Goal: Use online tool/utility: Utilize a website feature to perform a specific function

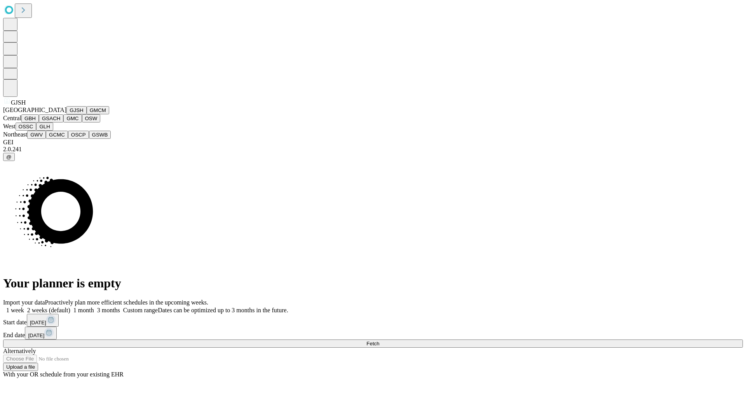
click at [66, 114] on button "GJSH" at bounding box center [76, 110] width 20 height 8
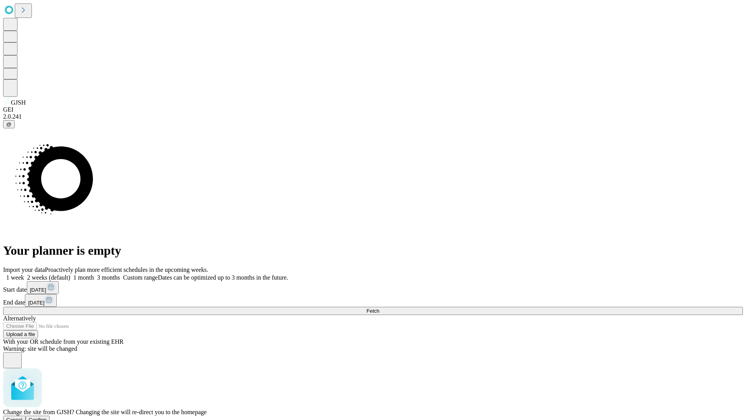
click at [47, 417] on span "Confirm" at bounding box center [38, 420] width 18 height 6
click at [70, 274] on label "2 weeks (default)" at bounding box center [47, 277] width 46 height 7
click at [379, 308] on span "Fetch" at bounding box center [373, 311] width 13 height 6
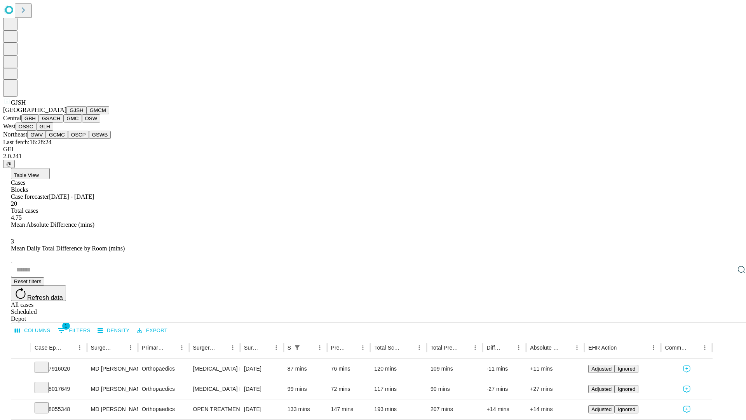
click at [87, 114] on button "GMCM" at bounding box center [98, 110] width 23 height 8
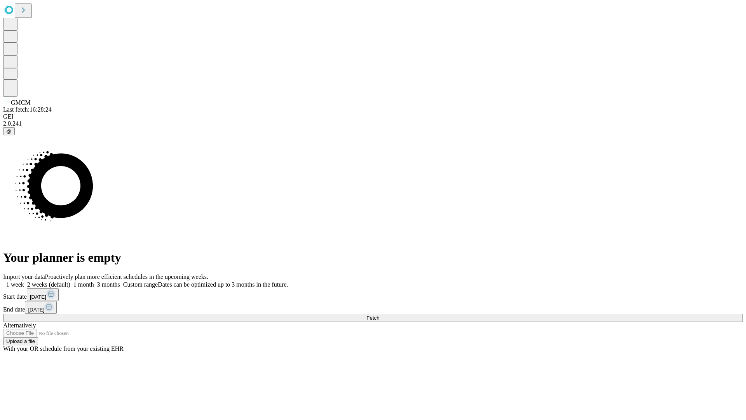
click at [70, 281] on label "2 weeks (default)" at bounding box center [47, 284] width 46 height 7
click at [379, 315] on span "Fetch" at bounding box center [373, 318] width 13 height 6
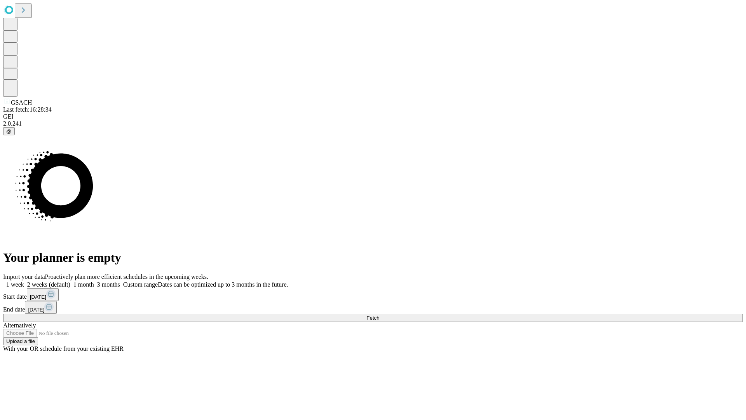
click at [379, 315] on span "Fetch" at bounding box center [373, 318] width 13 height 6
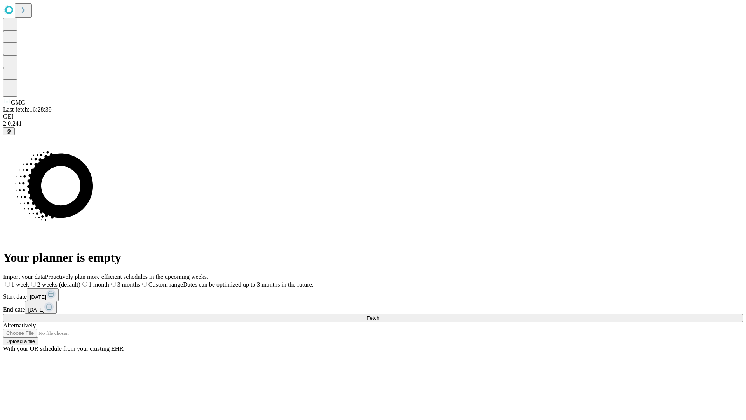
click at [80, 281] on label "2 weeks (default)" at bounding box center [54, 284] width 51 height 7
click at [379, 315] on span "Fetch" at bounding box center [373, 318] width 13 height 6
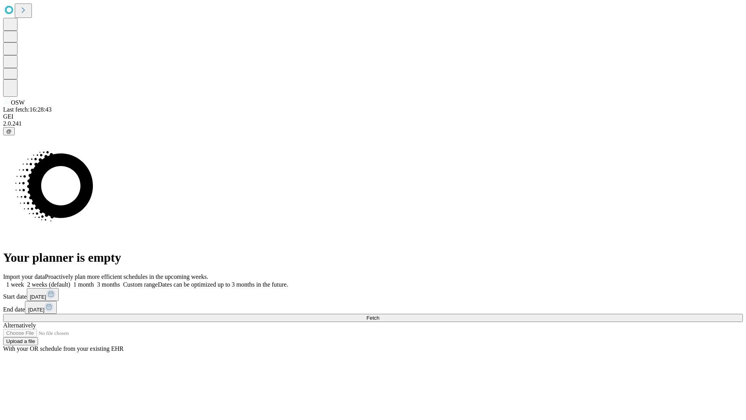
click at [70, 281] on label "2 weeks (default)" at bounding box center [47, 284] width 46 height 7
click at [379, 315] on span "Fetch" at bounding box center [373, 318] width 13 height 6
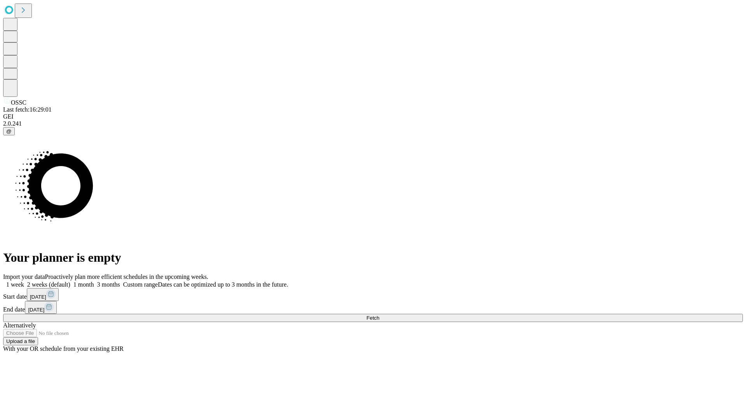
click at [70, 281] on label "2 weeks (default)" at bounding box center [47, 284] width 46 height 7
click at [379, 315] on span "Fetch" at bounding box center [373, 318] width 13 height 6
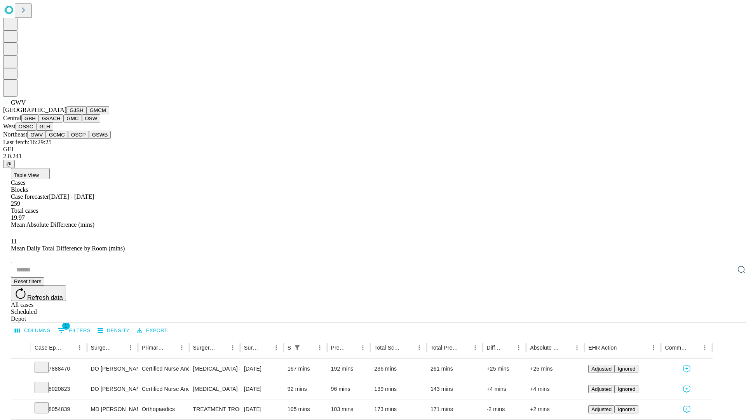
click at [60, 139] on button "GCMC" at bounding box center [57, 135] width 22 height 8
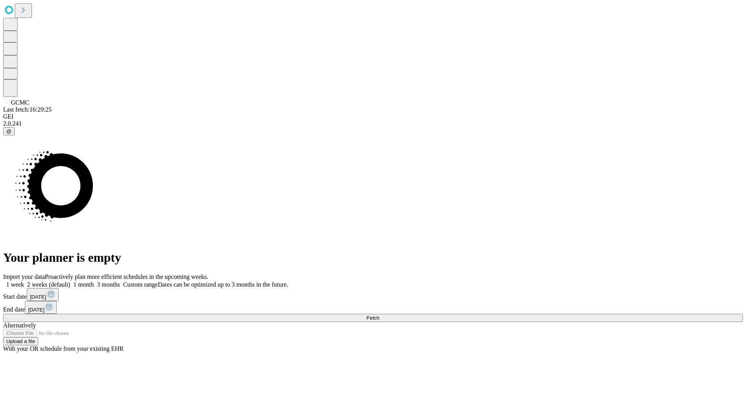
click at [70, 281] on label "2 weeks (default)" at bounding box center [47, 284] width 46 height 7
click at [379, 315] on span "Fetch" at bounding box center [373, 318] width 13 height 6
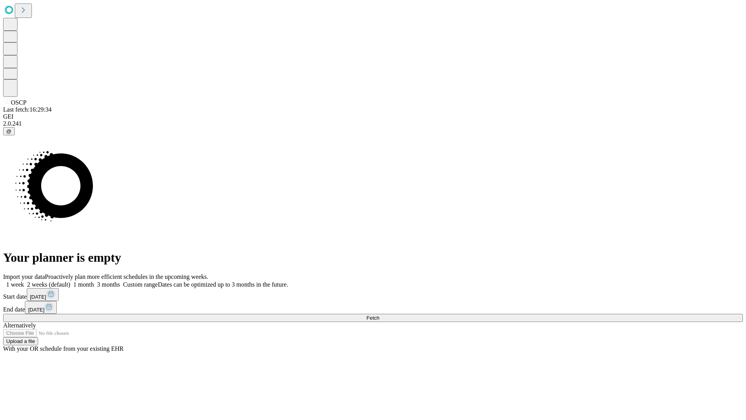
click at [70, 281] on label "2 weeks (default)" at bounding box center [47, 284] width 46 height 7
click at [379, 315] on span "Fetch" at bounding box center [373, 318] width 13 height 6
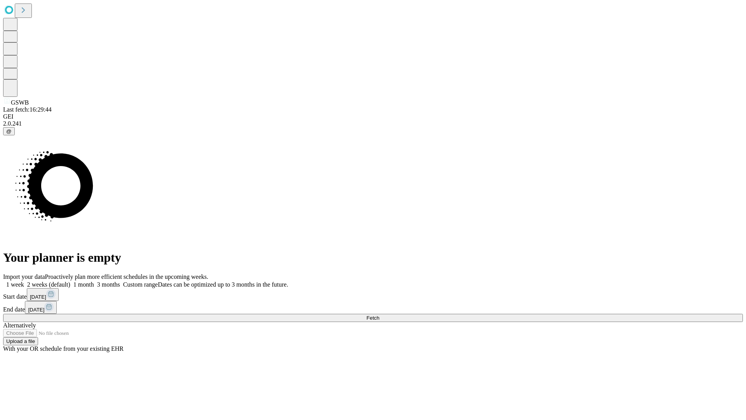
click at [70, 281] on label "2 weeks (default)" at bounding box center [47, 284] width 46 height 7
click at [379, 315] on span "Fetch" at bounding box center [373, 318] width 13 height 6
